Goal: Find contact information: Find contact information

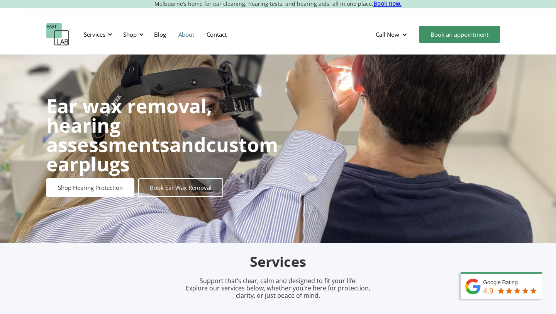
click at [182, 34] on link "About" at bounding box center [186, 34] width 28 height 22
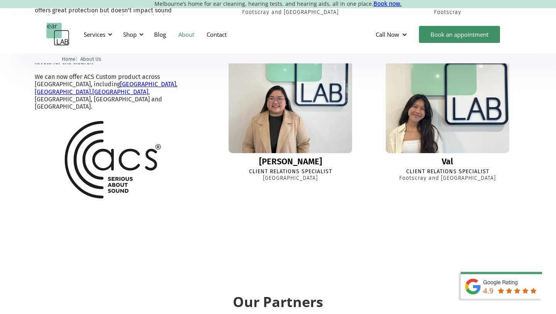
scroll to position [1195, 0]
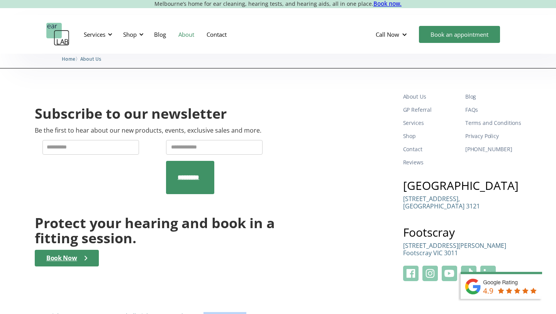
drag, startPoint x: 247, startPoint y: 295, endPoint x: 203, endPoint y: 295, distance: 44.4
click at [203, 312] on div "Copyright ©2025 earLAB Pty Ltd All Rights reserved | ABN 16 654 266 403" at bounding box center [259, 316] width 448 height 8
copy div "16 654 266 403"
click at [324, 258] on div "Subscribe to our newsletter Be the first to hear about our new products, events…" at bounding box center [278, 185] width 487 height 191
drag, startPoint x: 247, startPoint y: 292, endPoint x: 189, endPoint y: 292, distance: 58.3
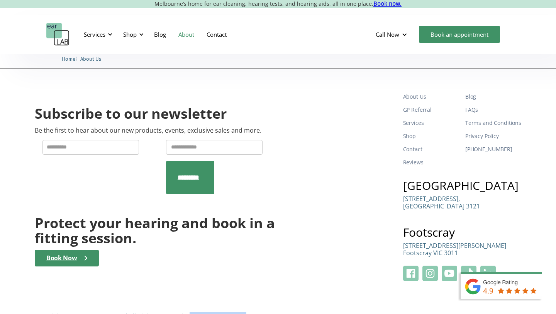
click at [189, 312] on div "Copyright ©2025 earLAB Pty Ltd All Rights reserved | ABN 16 654 266 403" at bounding box center [259, 316] width 448 height 8
